Goal: Information Seeking & Learning: Learn about a topic

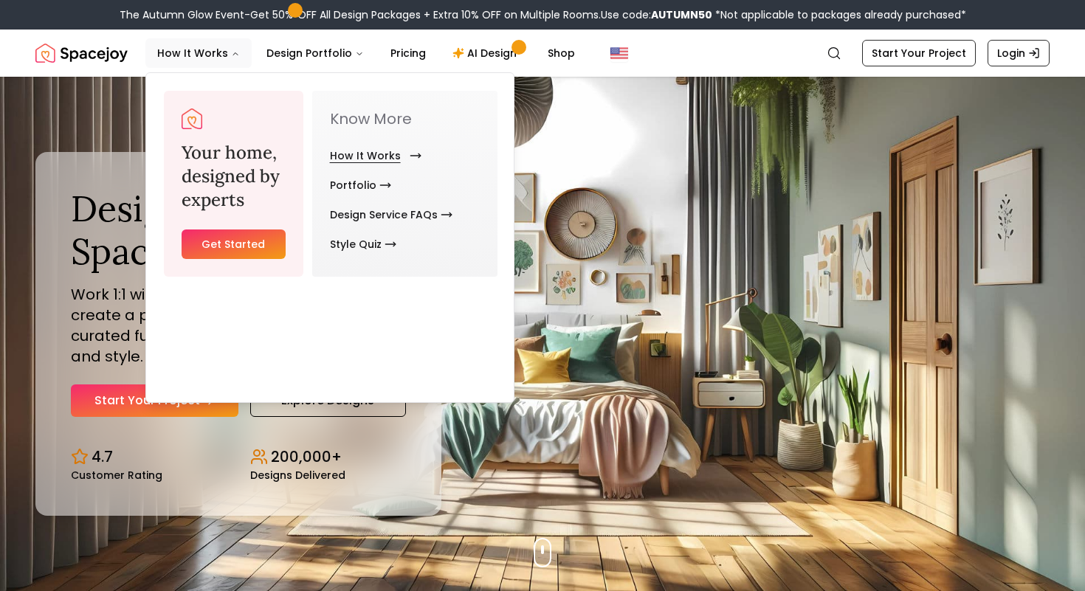
click at [415, 170] on link "How It Works" at bounding box center [373, 156] width 86 height 30
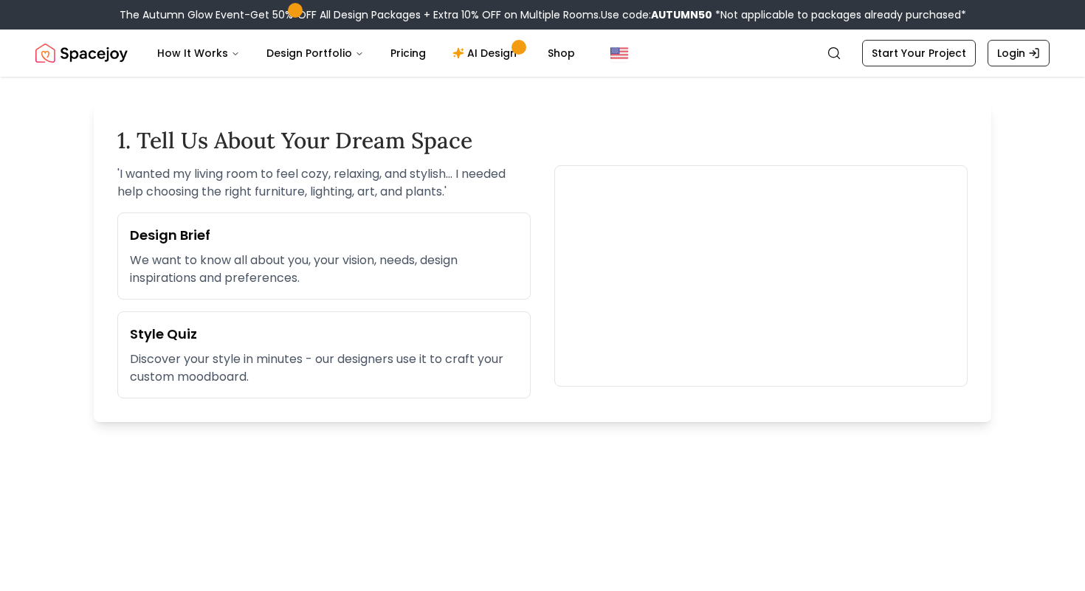
scroll to position [451, 0]
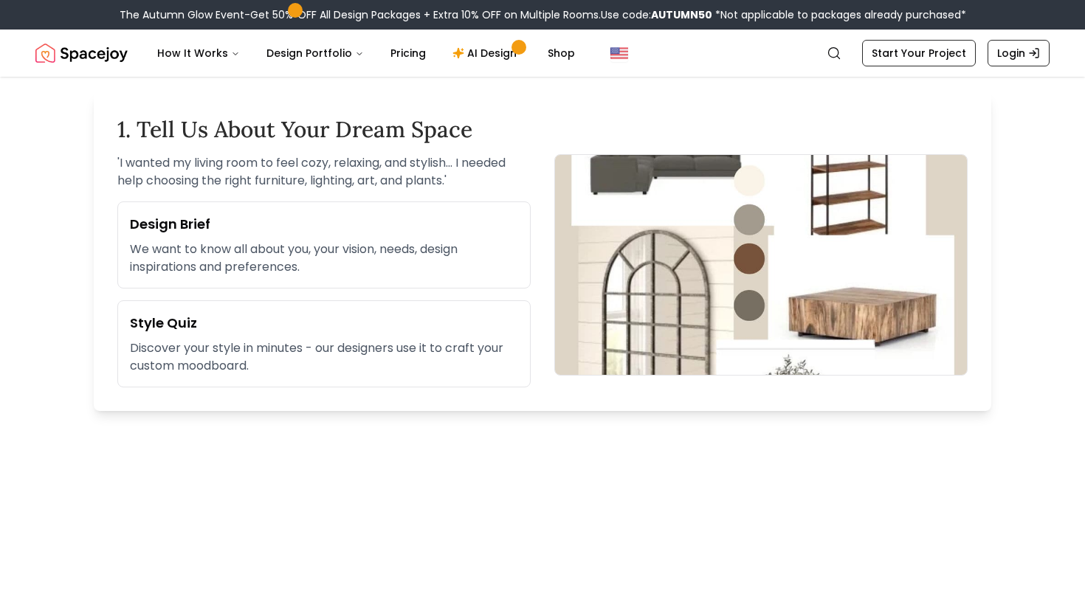
click at [332, 276] on p "We want to know all about you, your vision, needs, design inspirations and pref…" at bounding box center [324, 258] width 388 height 35
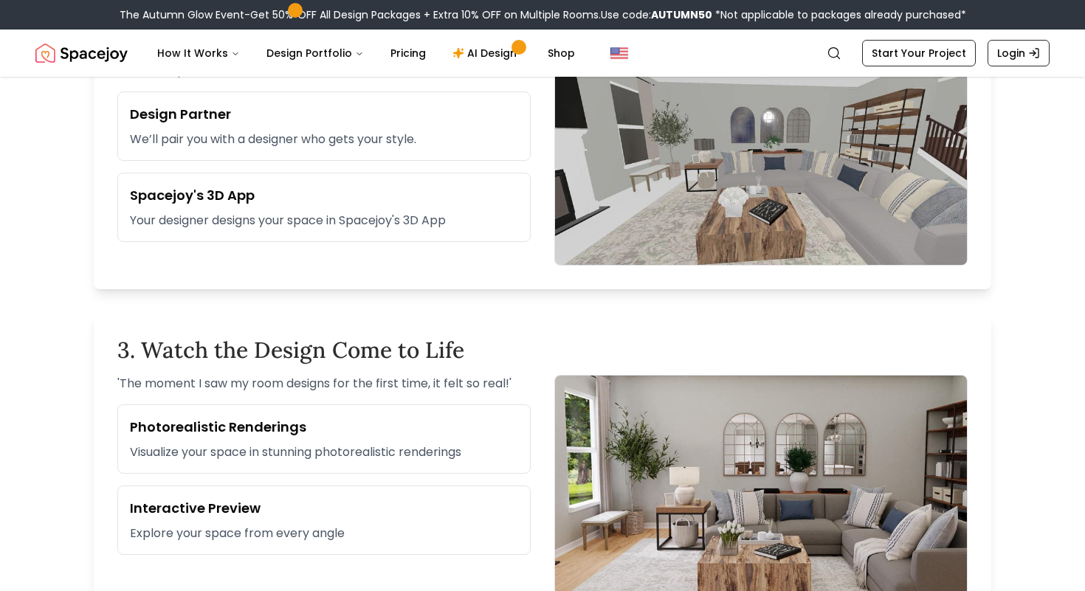
scroll to position [910, 0]
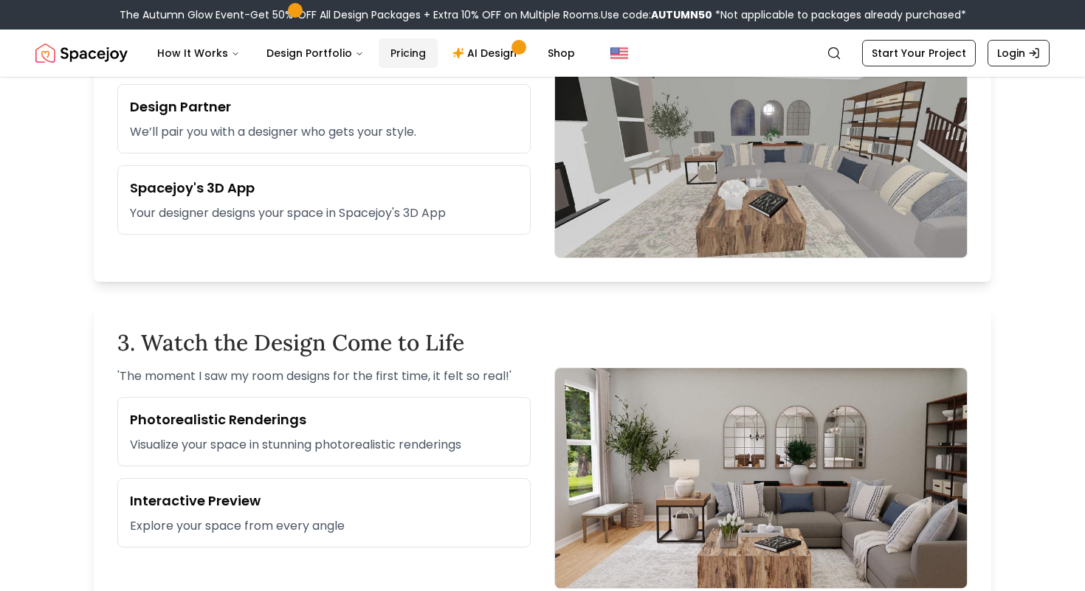
click at [437, 60] on link "Pricing" at bounding box center [407, 53] width 59 height 30
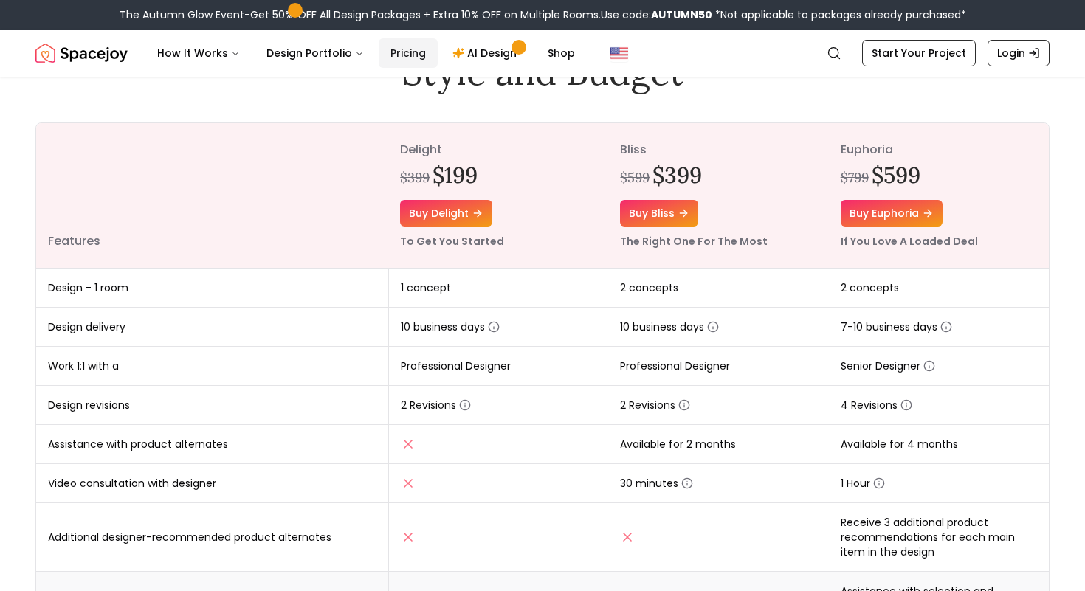
scroll to position [142, 0]
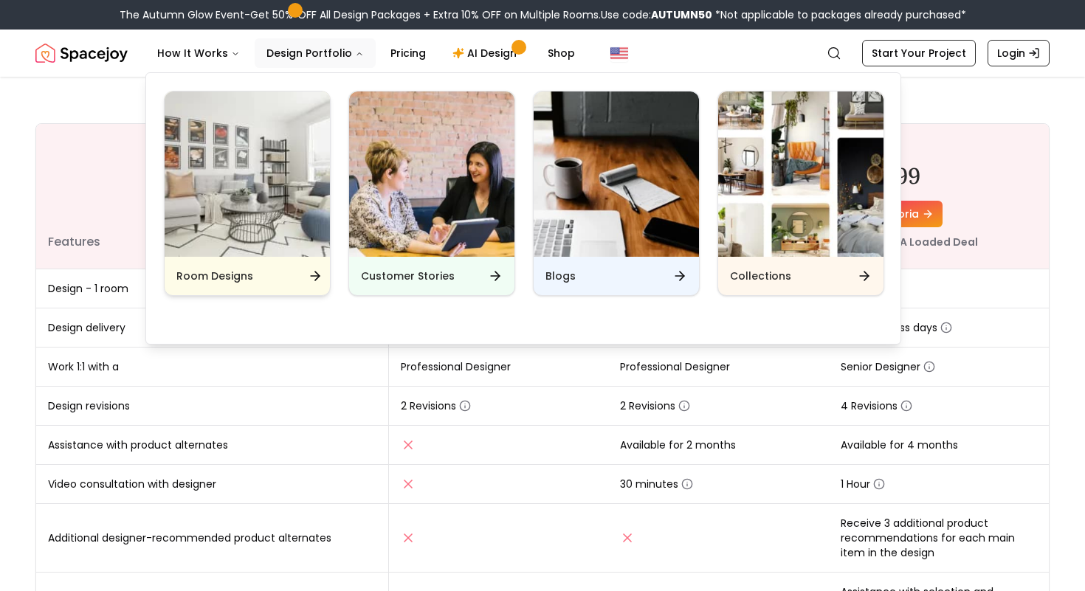
click at [307, 289] on div "Room Designs" at bounding box center [247, 276] width 165 height 38
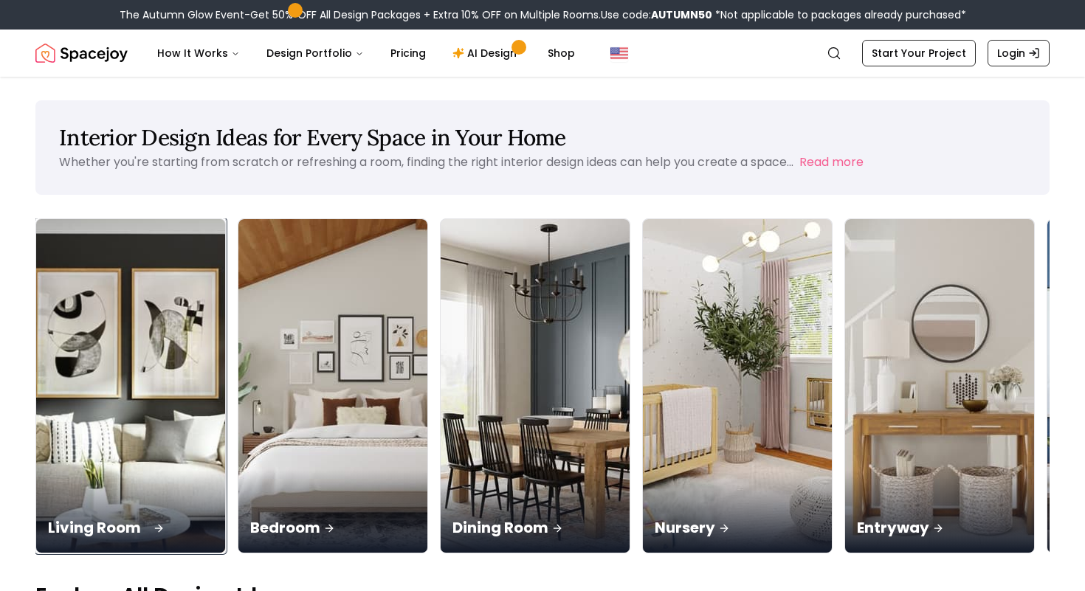
click at [130, 470] on div "Living Room" at bounding box center [130, 511] width 189 height 83
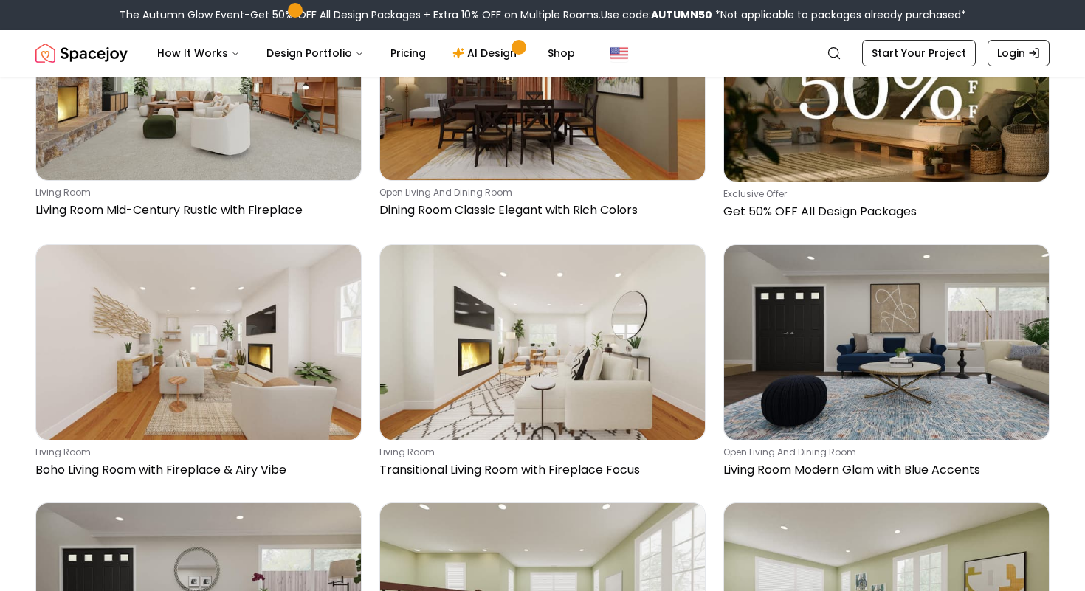
scroll to position [2533, 0]
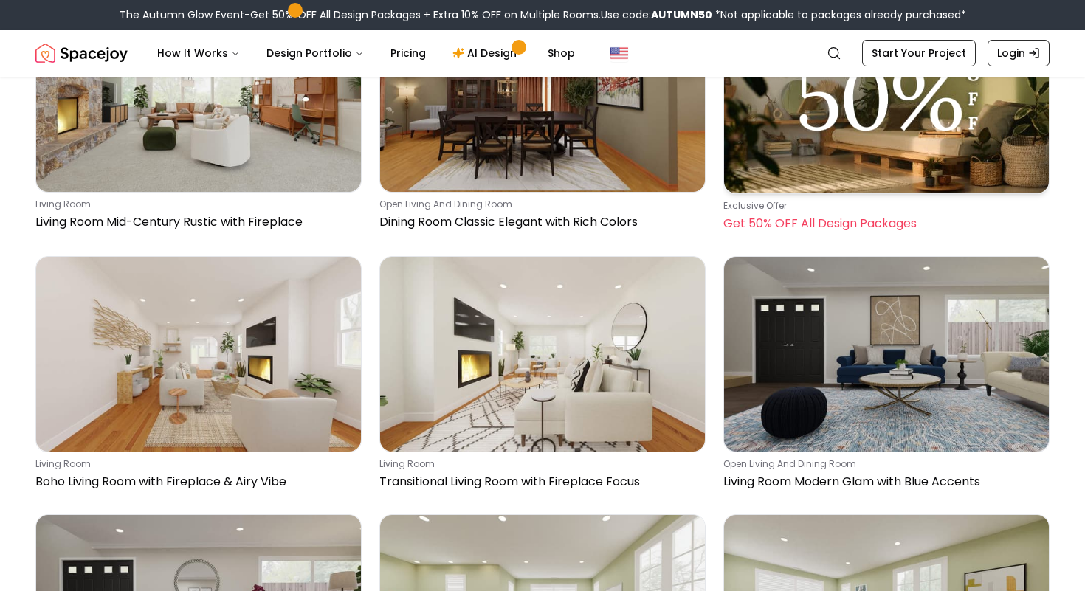
click at [857, 193] on img at bounding box center [886, 95] width 325 height 196
